Goal: Task Accomplishment & Management: Use online tool/utility

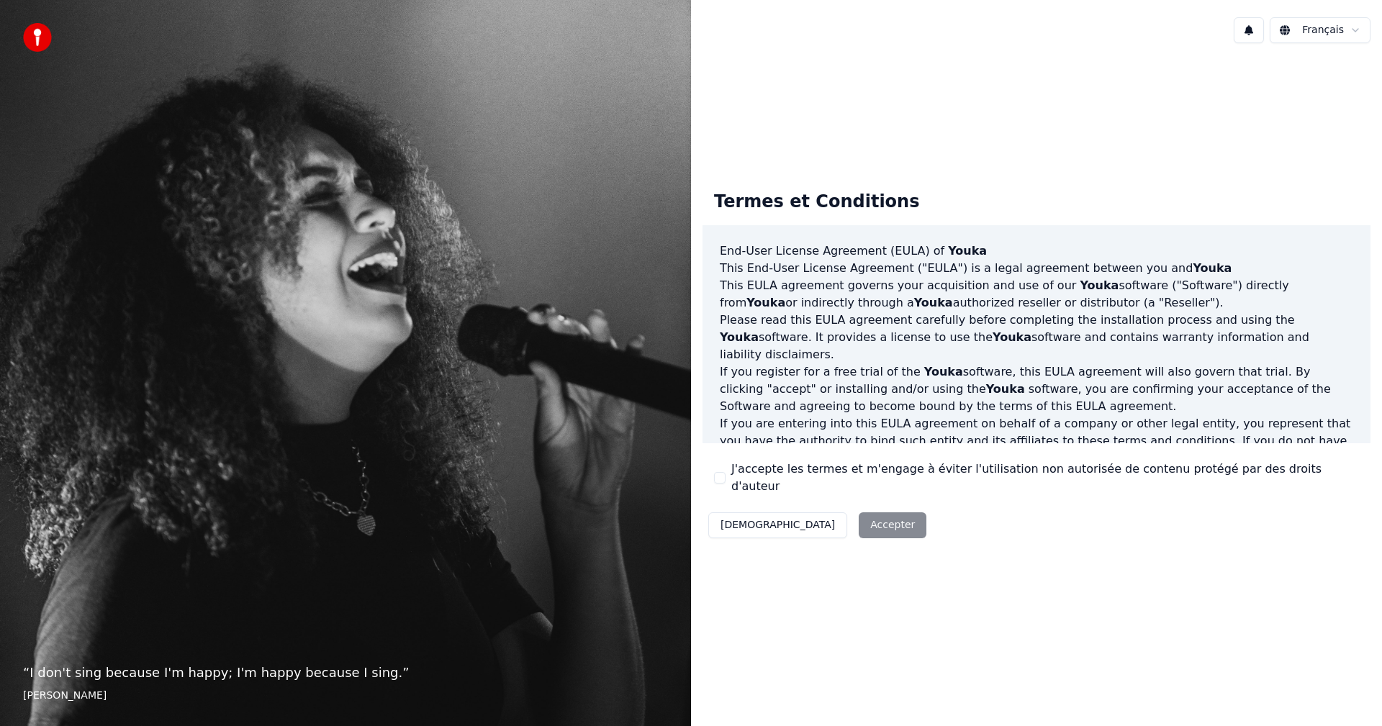
click at [826, 509] on div "Décliner Accepter" at bounding box center [817, 525] width 230 height 37
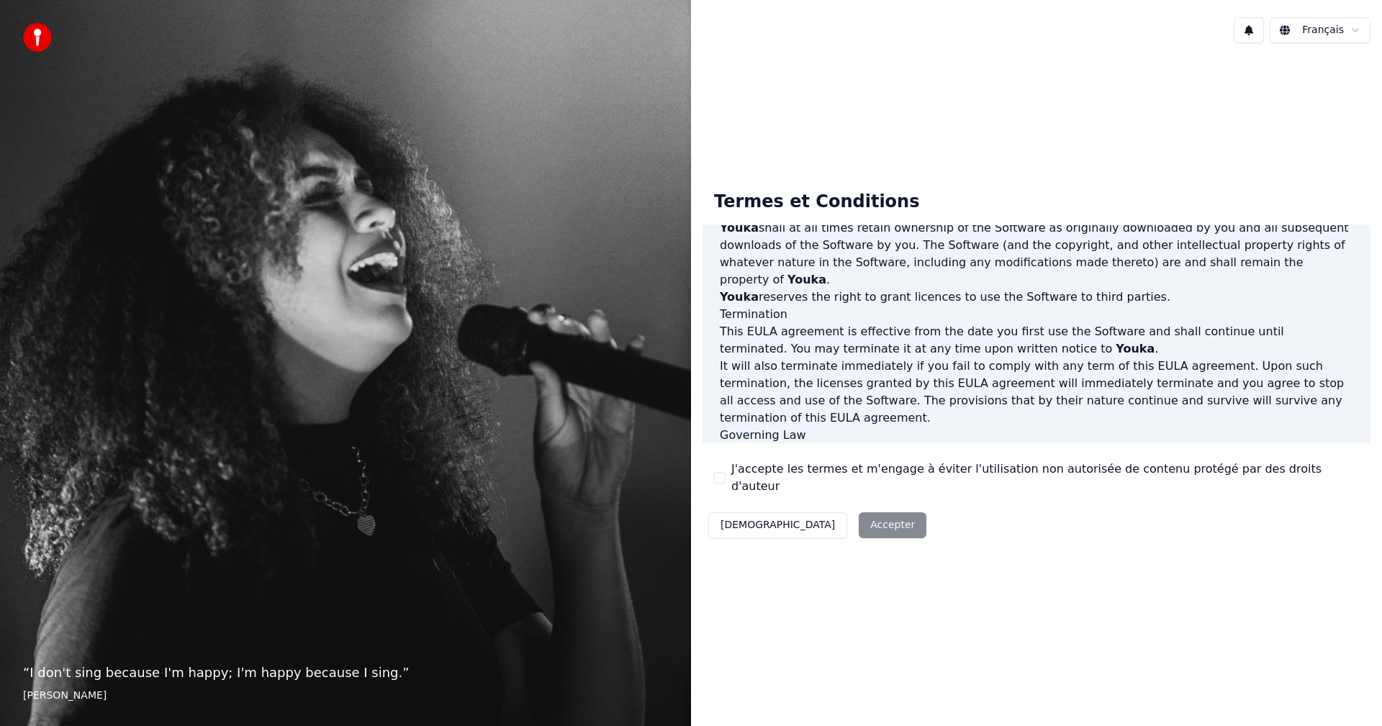
scroll to position [576, 0]
click at [820, 512] on div "Décliner Accepter" at bounding box center [817, 525] width 230 height 37
click at [825, 515] on div "Décliner Accepter" at bounding box center [817, 525] width 230 height 37
click at [947, 484] on label "J'accepte les termes et m'engage à éviter l'utilisation non autorisée de conten…" at bounding box center [1044, 478] width 627 height 35
click at [725, 484] on button "J'accepte les termes et m'engage à éviter l'utilisation non autorisée de conten…" at bounding box center [720, 478] width 12 height 12
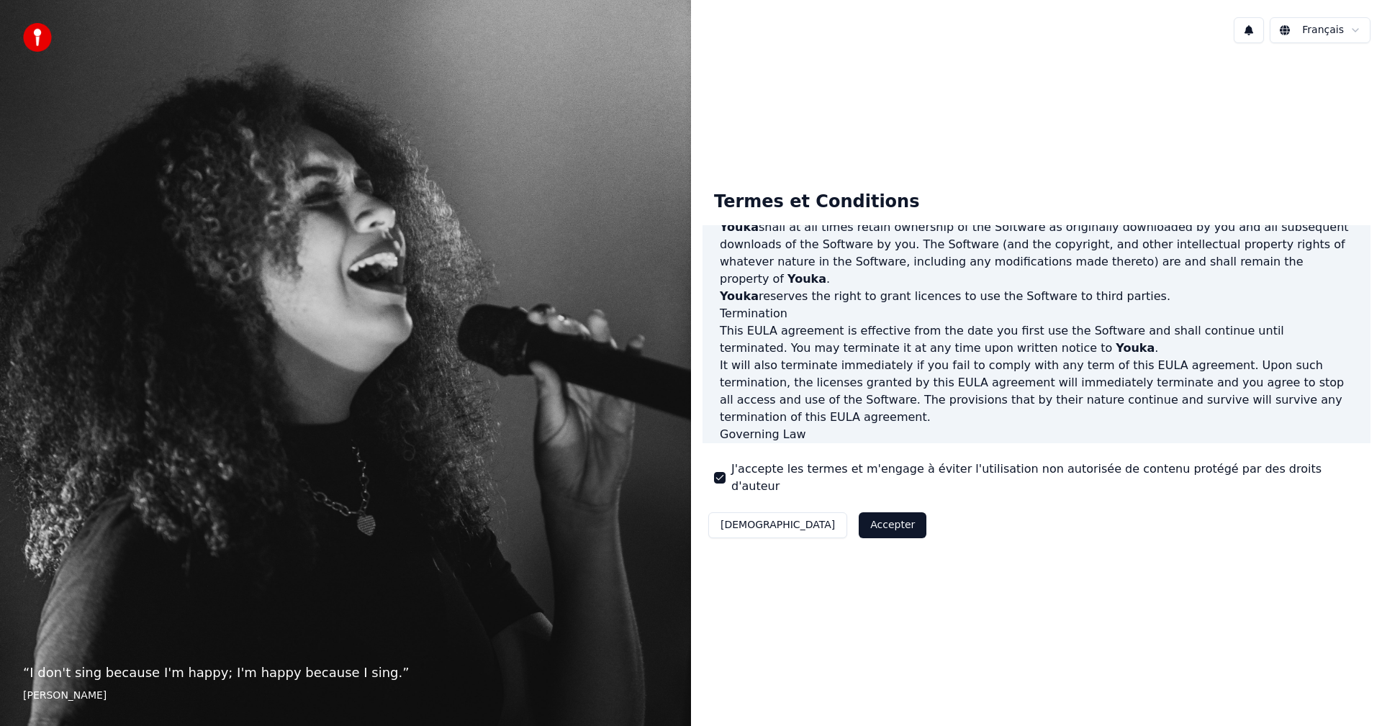
click at [858, 516] on button "Accepter" at bounding box center [892, 525] width 68 height 26
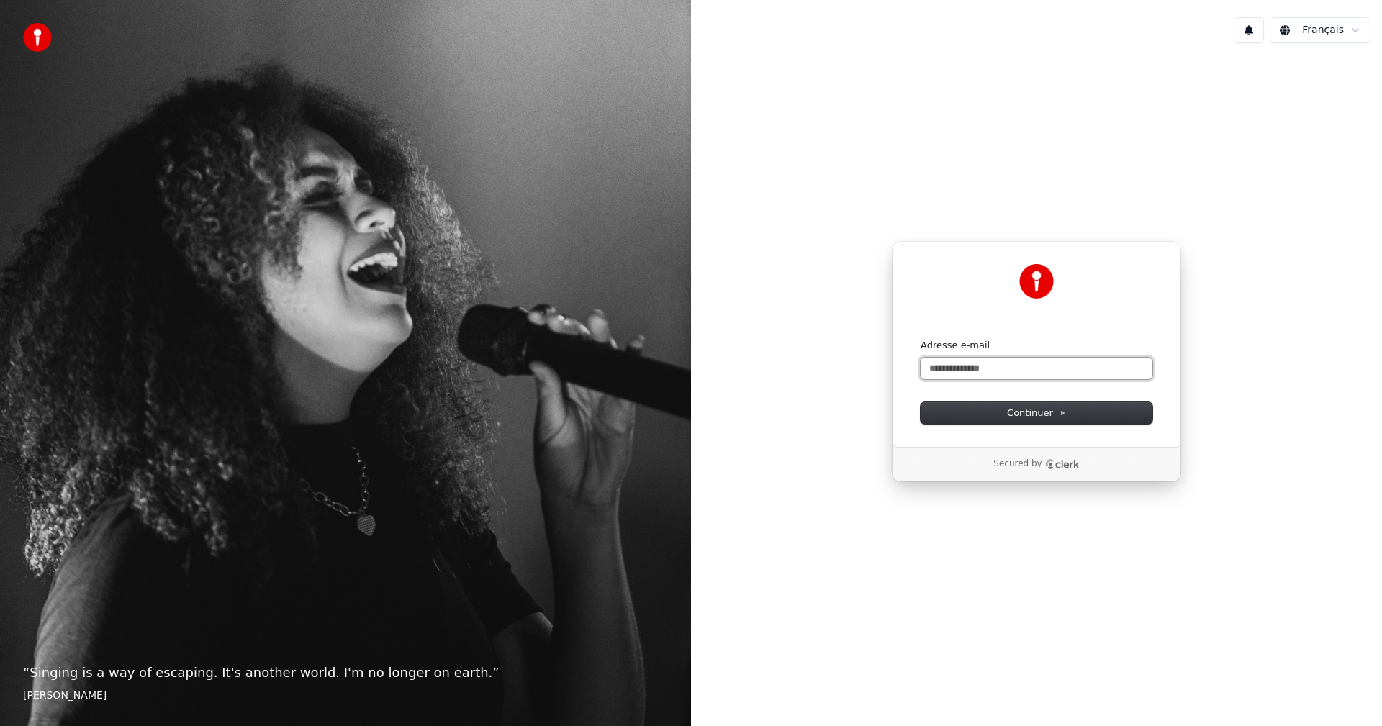
click at [1050, 360] on input "Adresse e-mail" at bounding box center [1036, 369] width 232 height 22
click at [920, 339] on button "submit" at bounding box center [920, 339] width 0 height 0
type input "**********"
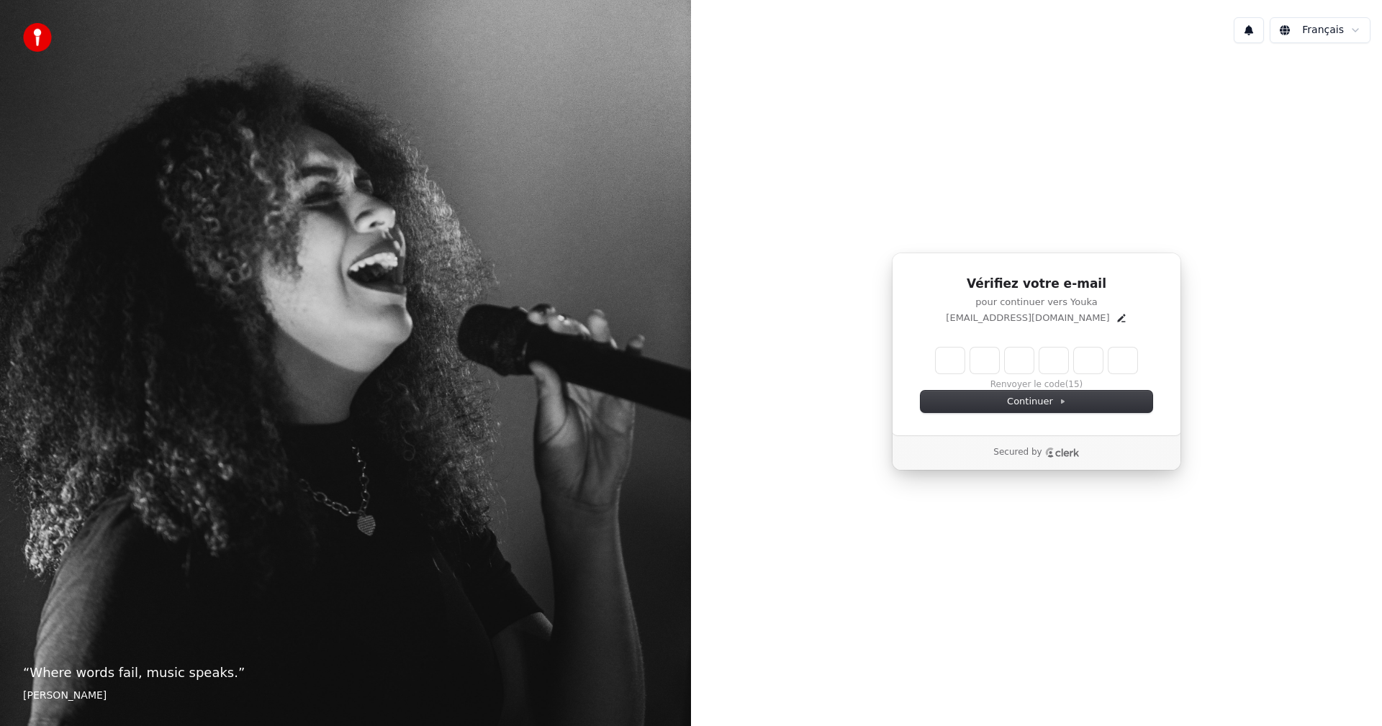
click at [963, 357] on input "Enter verification code" at bounding box center [1035, 361] width 201 height 26
type input "******"
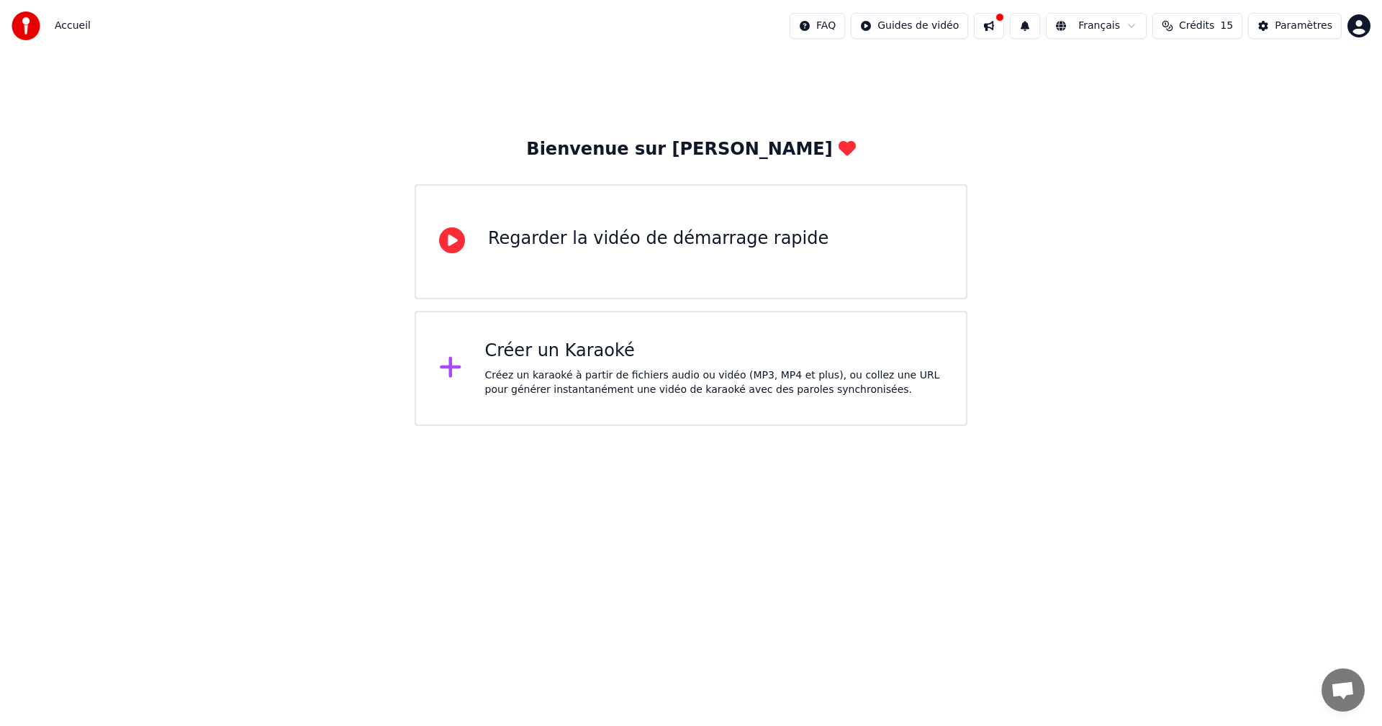
click at [698, 380] on div "Créez un karaoké à partir de fichiers audio ou vidéo (MP3, MP4 et plus), ou col…" at bounding box center [714, 382] width 458 height 29
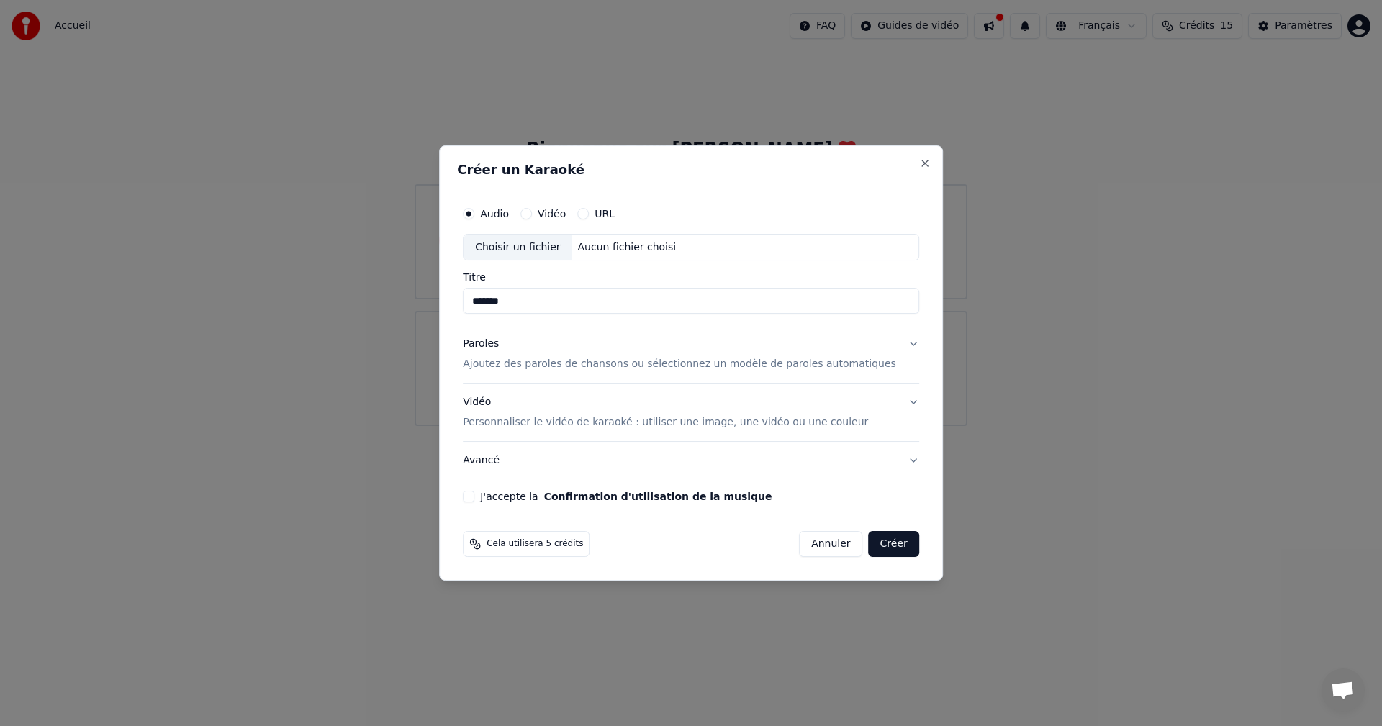
type input "*******"
click at [496, 495] on div "J'accepte la Confirmation d'utilisation de la musique" at bounding box center [691, 497] width 456 height 12
click at [627, 366] on p "Ajoutez des paroles de chansons ou sélectionnez un modèle de paroles automatiqu…" at bounding box center [679, 365] width 433 height 14
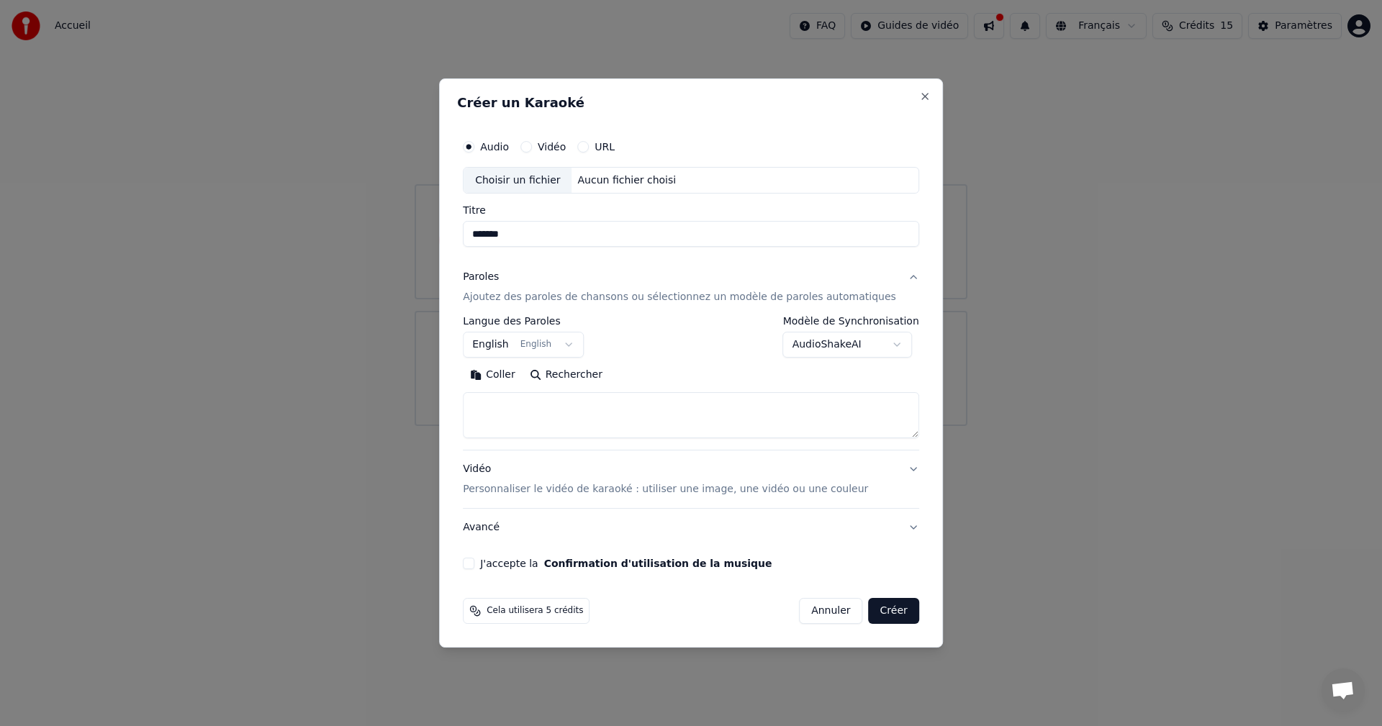
click at [646, 491] on p "Personnaliser le vidéo de karaoké : utiliser une image, une vidéo ou une couleur" at bounding box center [665, 489] width 405 height 14
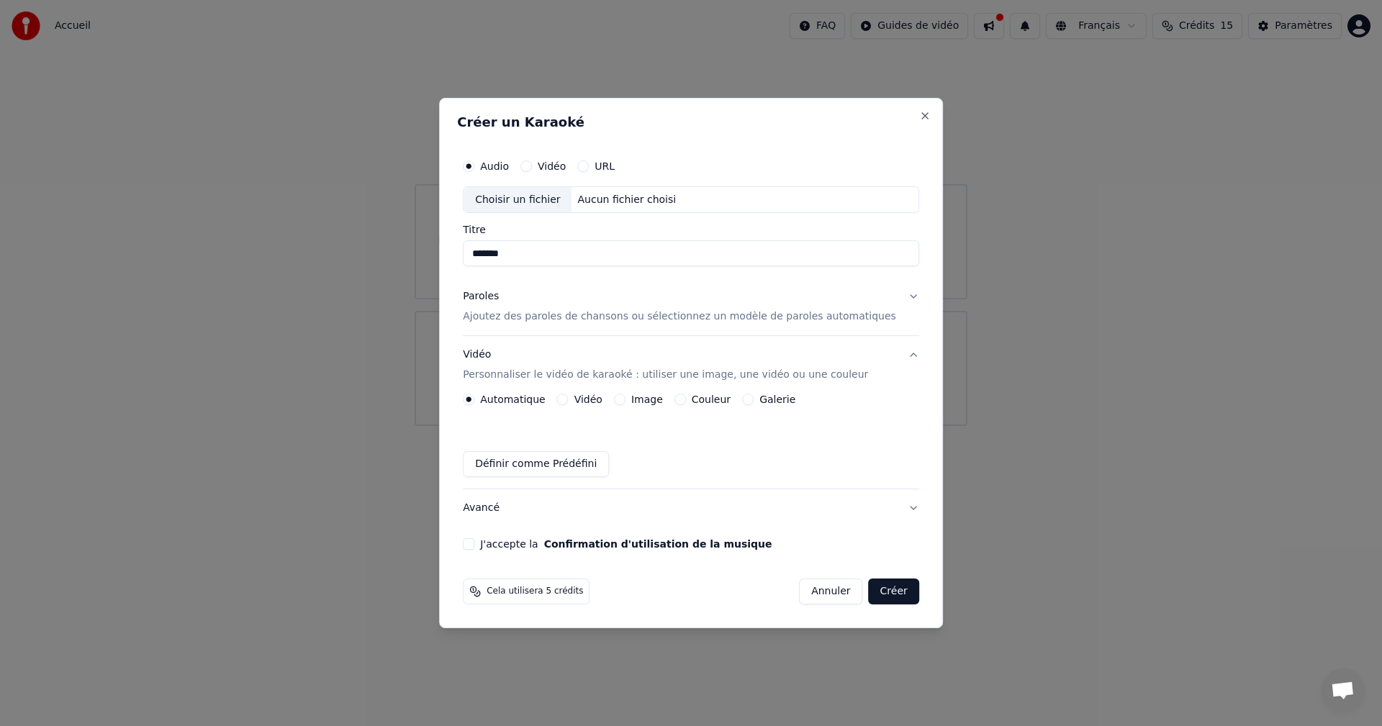
click at [568, 396] on button "Vidéo" at bounding box center [563, 400] width 12 height 12
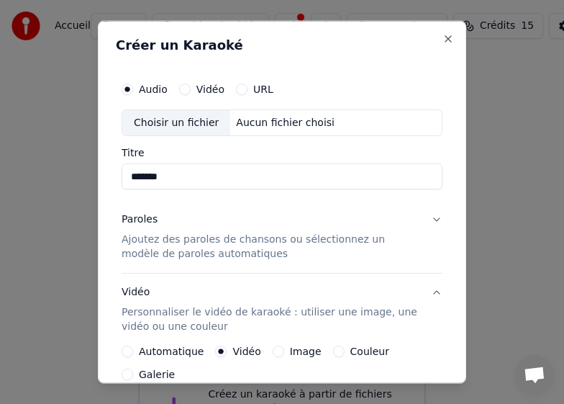
click at [281, 126] on div "Aucun fichier choisi" at bounding box center [285, 122] width 110 height 14
click at [240, 89] on button "URL" at bounding box center [242, 89] width 12 height 12
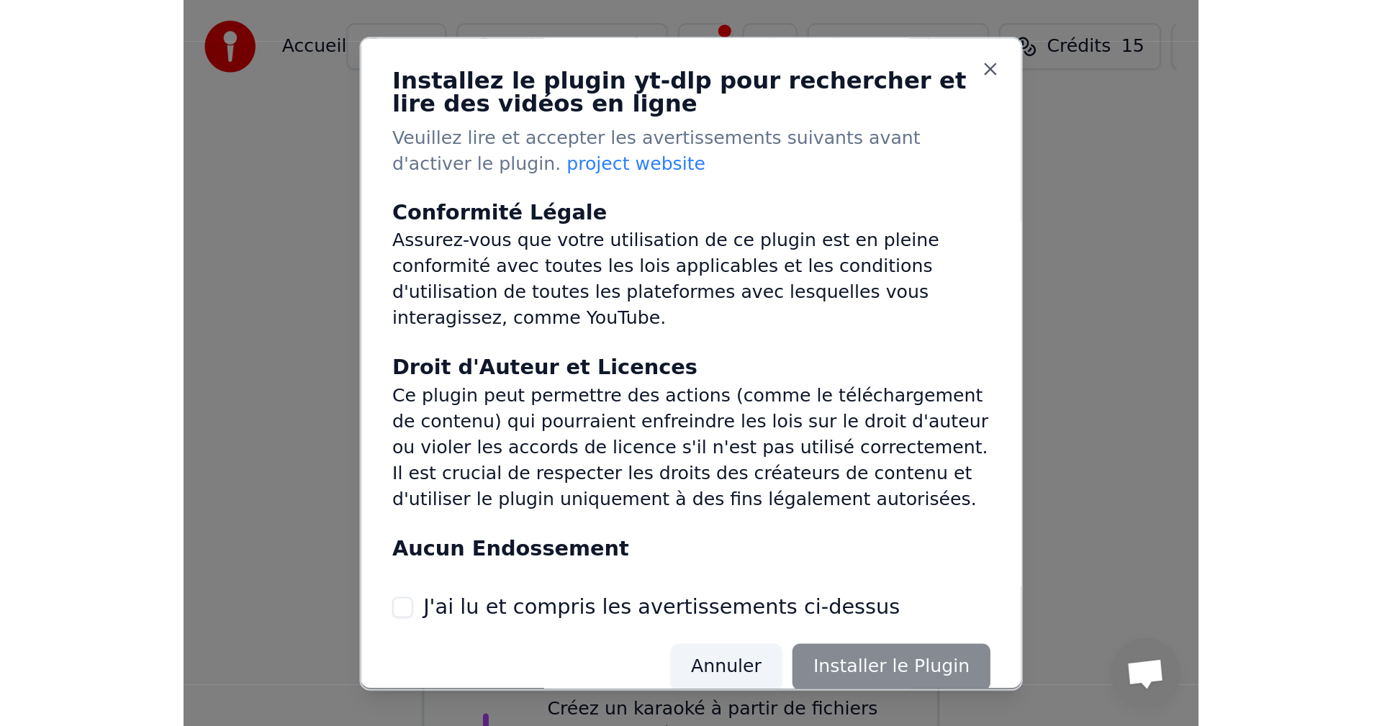
scroll to position [288, 0]
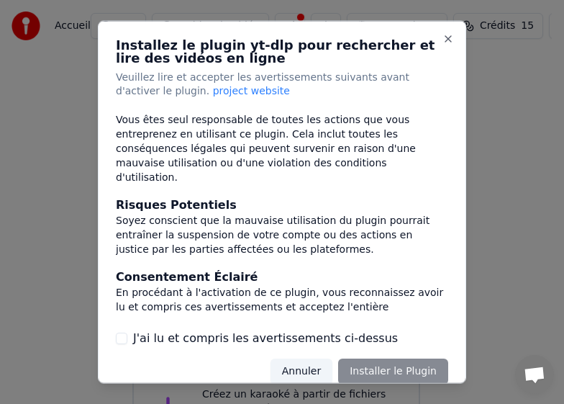
click at [251, 337] on label "J'ai lu et compris les avertissements ci-dessus" at bounding box center [265, 338] width 265 height 17
click at [127, 337] on button "J'ai lu et compris les avertissements ci-dessus" at bounding box center [122, 338] width 12 height 12
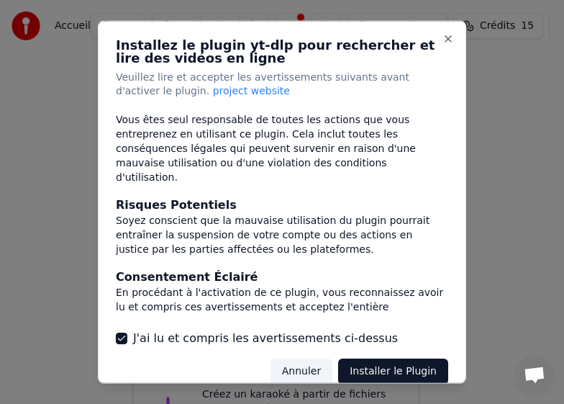
click at [360, 367] on button "Installer le Plugin" at bounding box center [393, 371] width 110 height 26
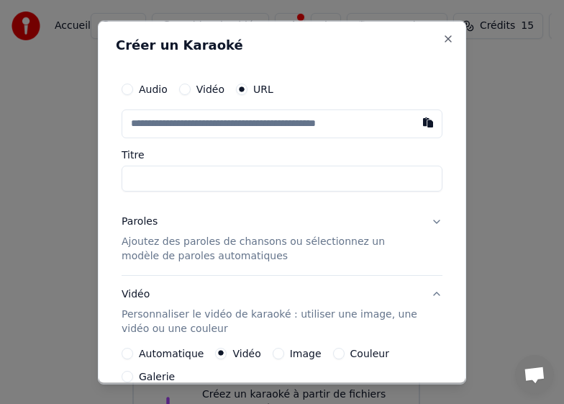
click at [414, 122] on button "button" at bounding box center [428, 122] width 29 height 26
type input "**********"
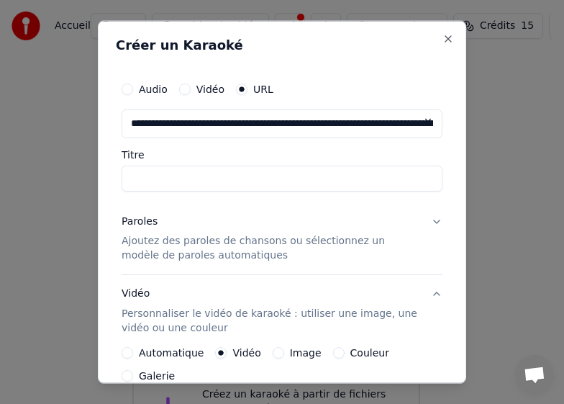
click at [238, 177] on input "Titre" at bounding box center [282, 178] width 321 height 26
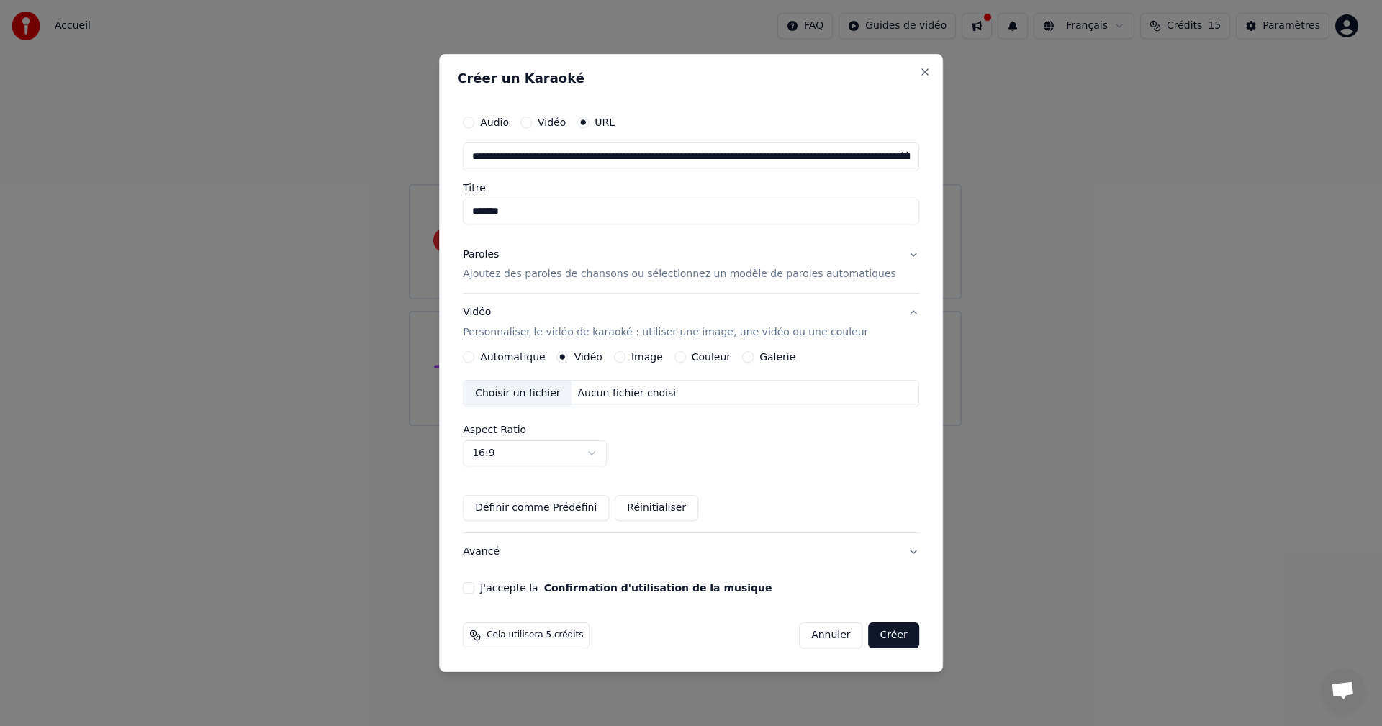
type input "*******"
click at [878, 639] on button "Créer" at bounding box center [894, 635] width 50 height 26
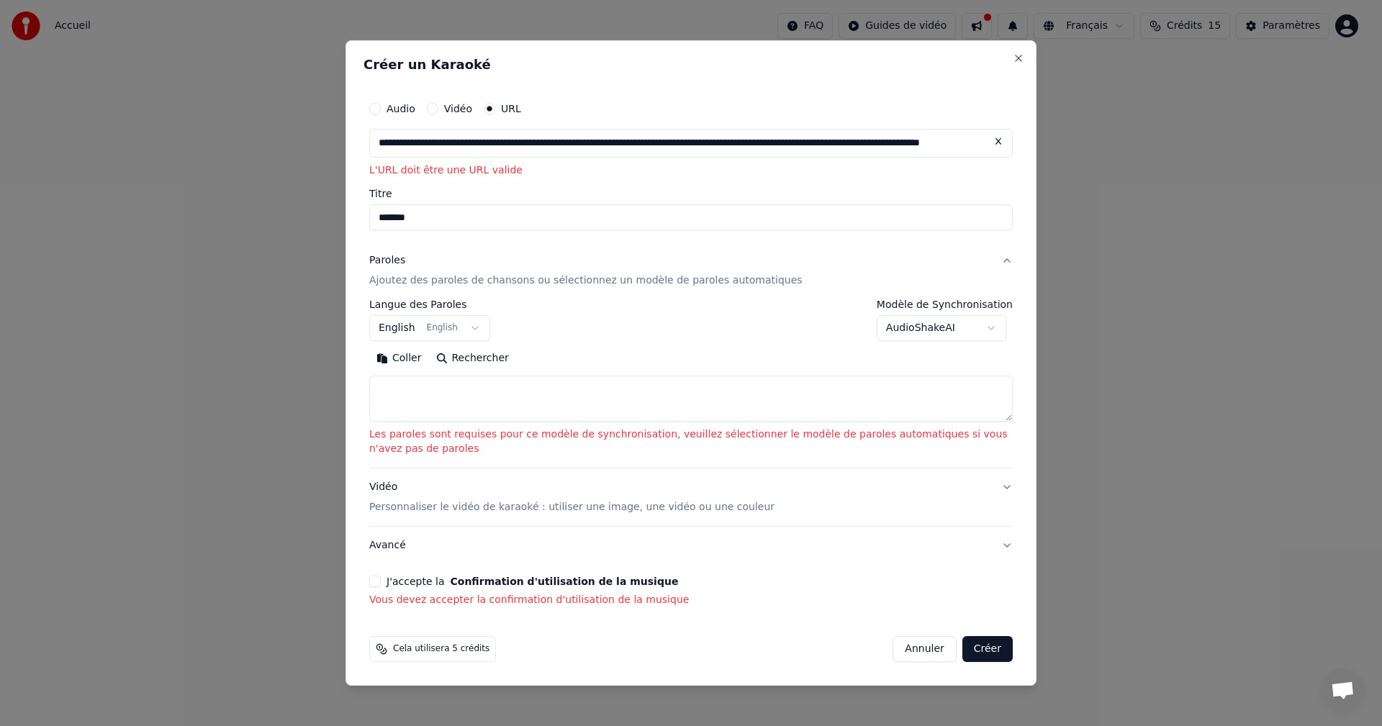
click at [628, 147] on input "**********" at bounding box center [690, 143] width 643 height 29
click at [996, 140] on button at bounding box center [998, 142] width 29 height 26
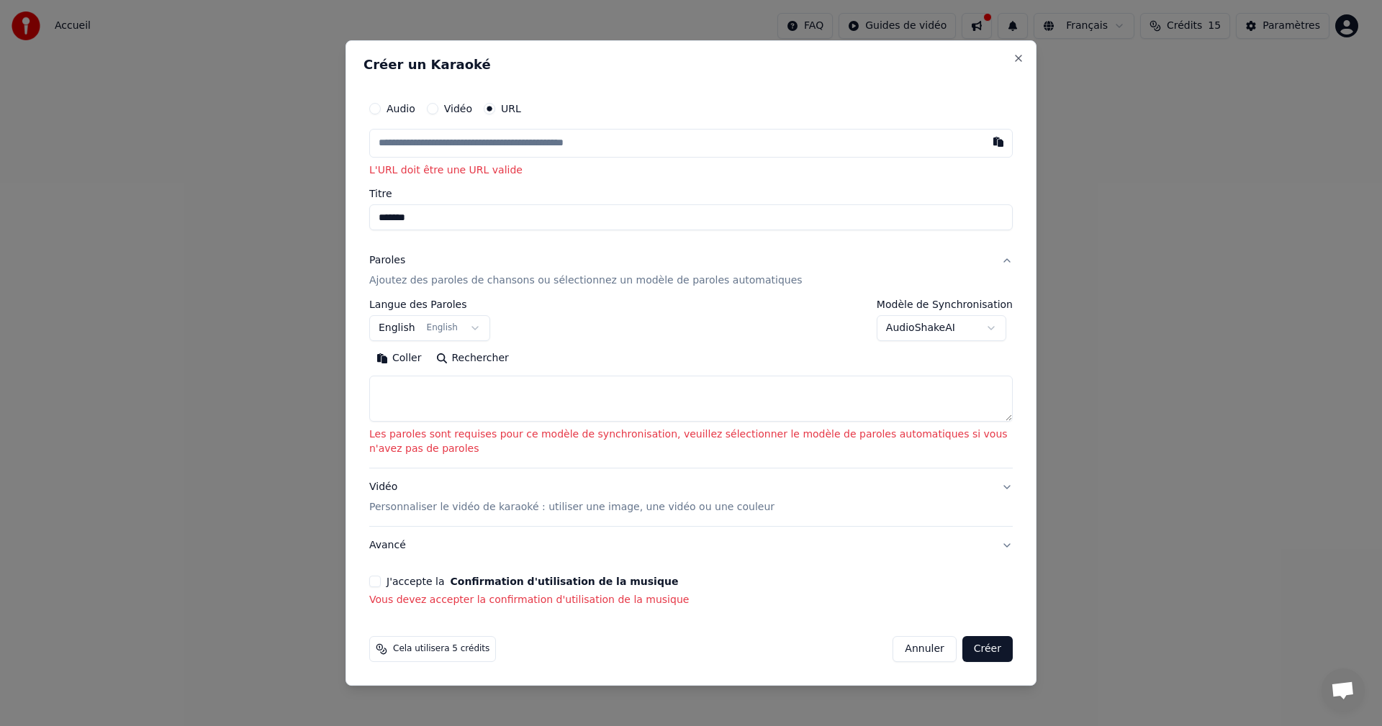
click at [437, 107] on div "Vidéo" at bounding box center [449, 109] width 45 height 12
click at [432, 107] on button "Vidéo" at bounding box center [433, 109] width 12 height 12
click at [373, 108] on button "Audio" at bounding box center [375, 110] width 12 height 12
click at [566, 138] on div "Choisir un fichier Aucun fichier choisi" at bounding box center [690, 143] width 643 height 27
click at [491, 111] on button "URL" at bounding box center [490, 110] width 12 height 12
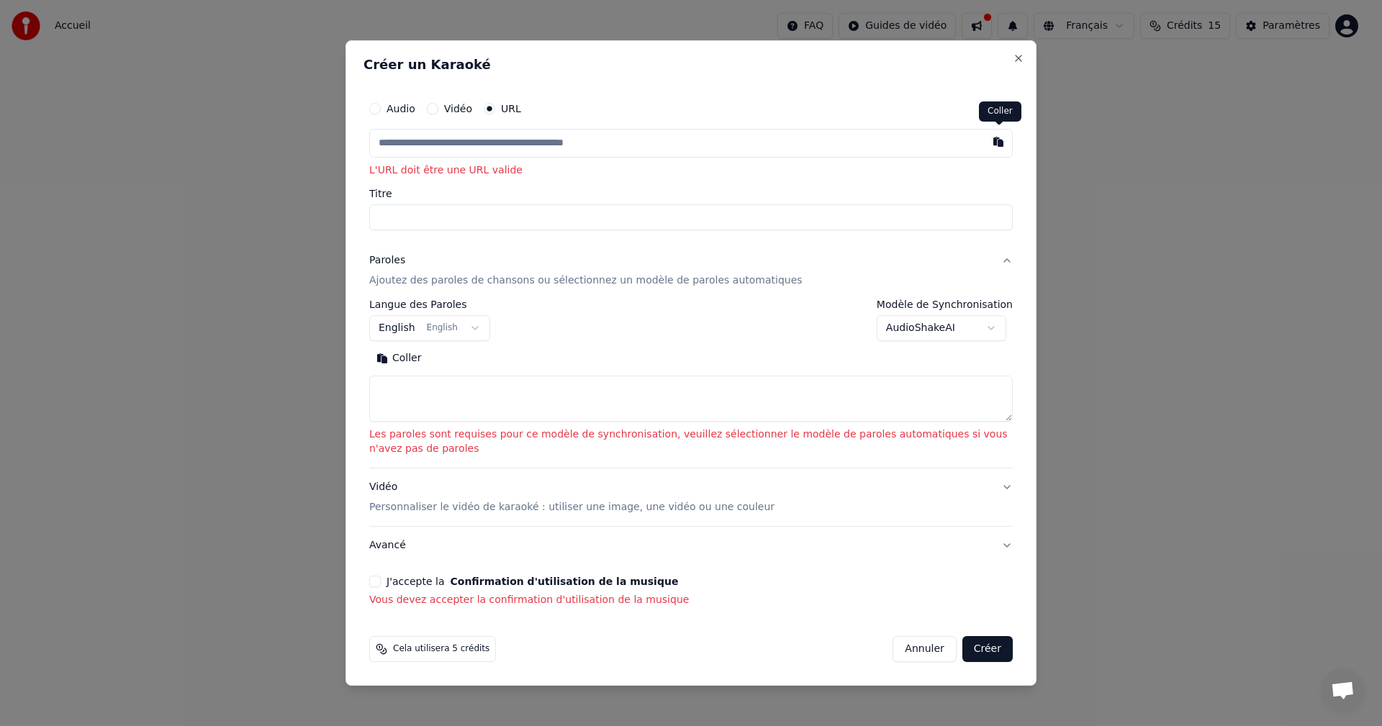
click at [1001, 145] on button "button" at bounding box center [998, 142] width 29 height 26
type input "**********"
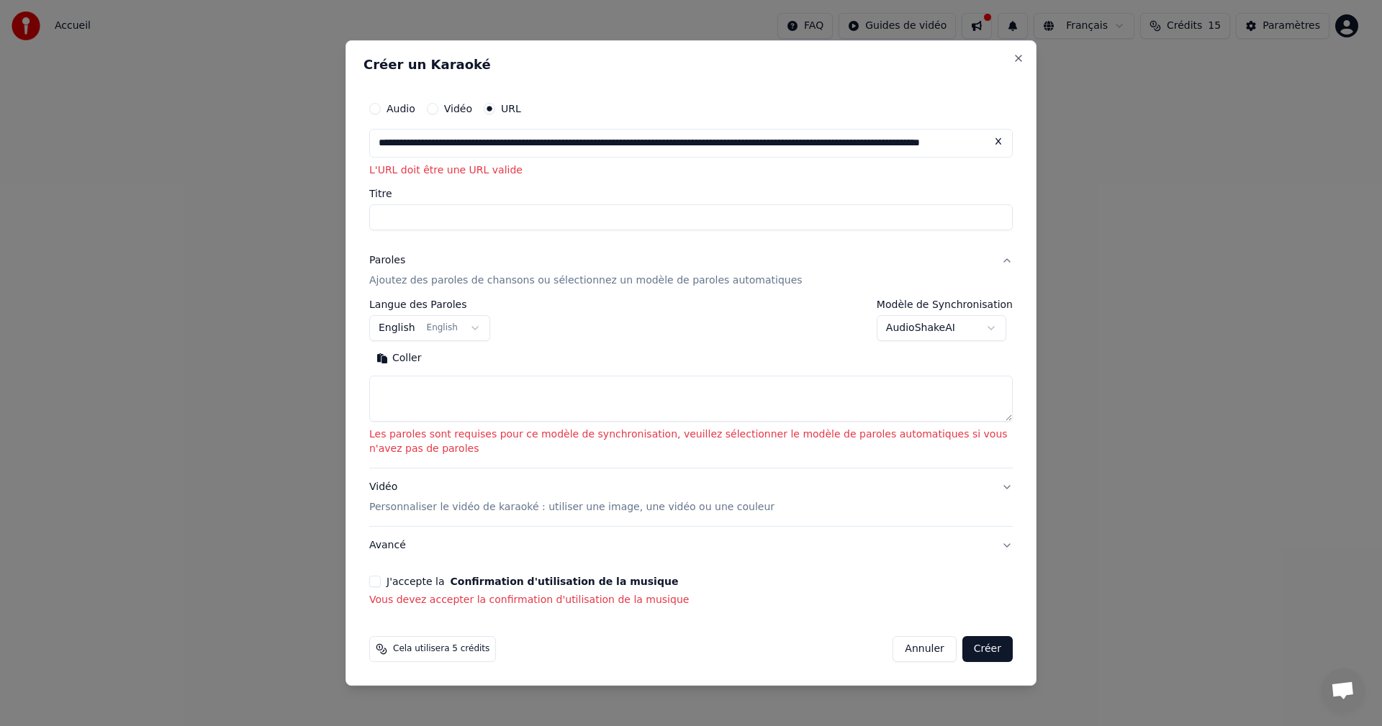
click at [1006, 654] on button "Créer" at bounding box center [987, 649] width 50 height 26
